Goal: Communication & Community: Answer question/provide support

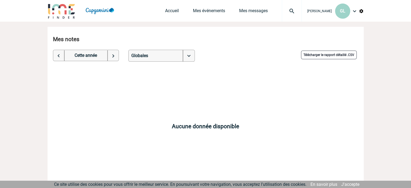
click at [368, 71] on body "Grégory LEMAHIEU GL Accueil Mes événements 0" at bounding box center [205, 101] width 411 height 202
click at [244, 7] on div "Accueil Mes événements Mes messages 1 Projet, client Projet, client" at bounding box center [233, 11] width 137 height 22
click at [251, 12] on link "Mes messages" at bounding box center [253, 12] width 29 height 8
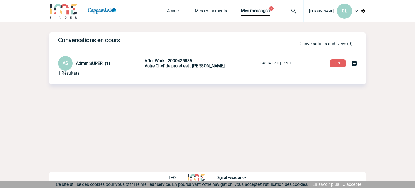
click at [170, 65] on span "Votre Chef de projet est : GERARD Miléna." at bounding box center [185, 65] width 81 height 5
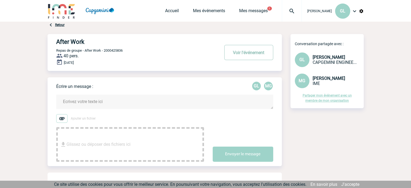
click at [245, 55] on button "Voir l'événement" at bounding box center [248, 52] width 49 height 15
